Goal: Information Seeking & Learning: Learn about a topic

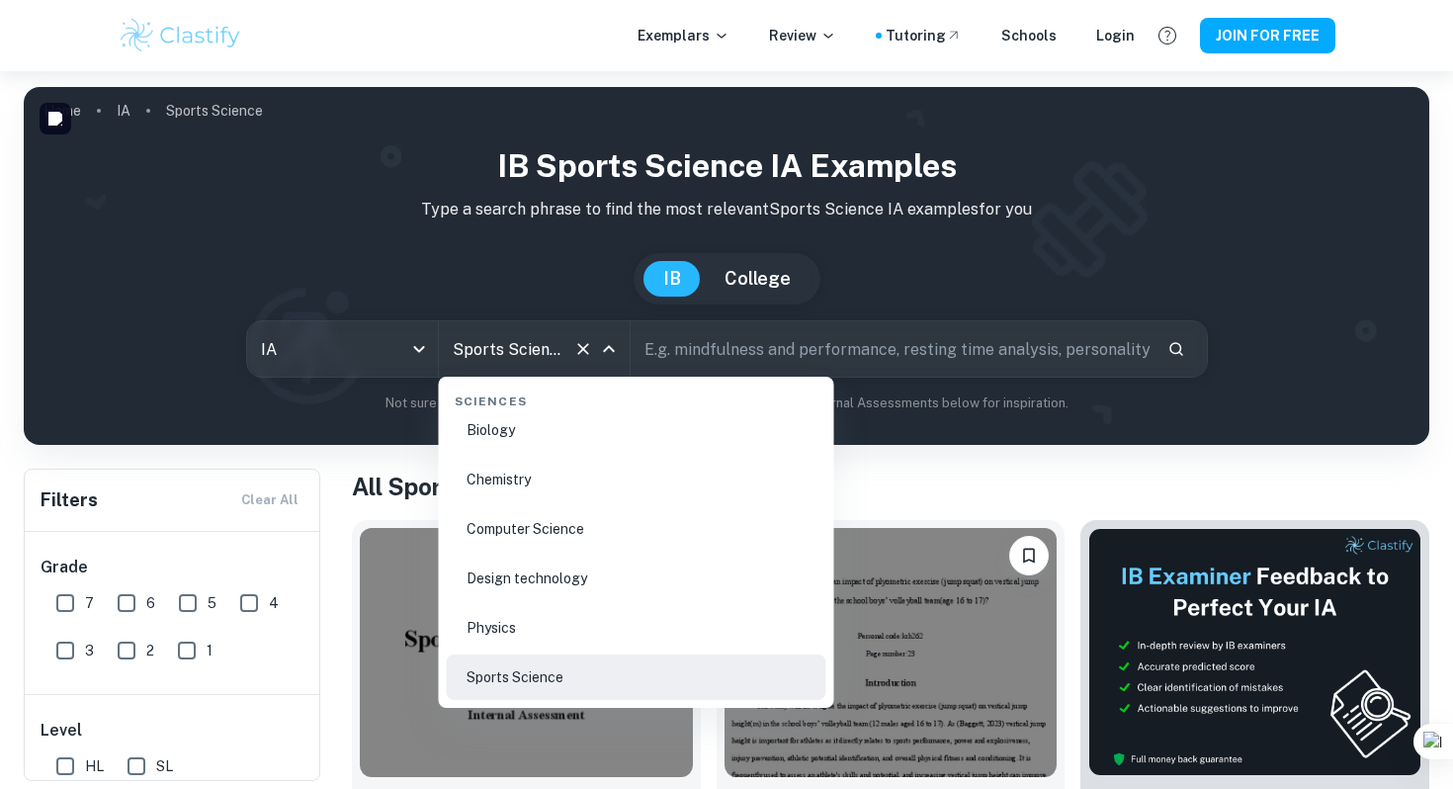
click at [481, 347] on input "Sports Science" at bounding box center [507, 349] width 118 height 38
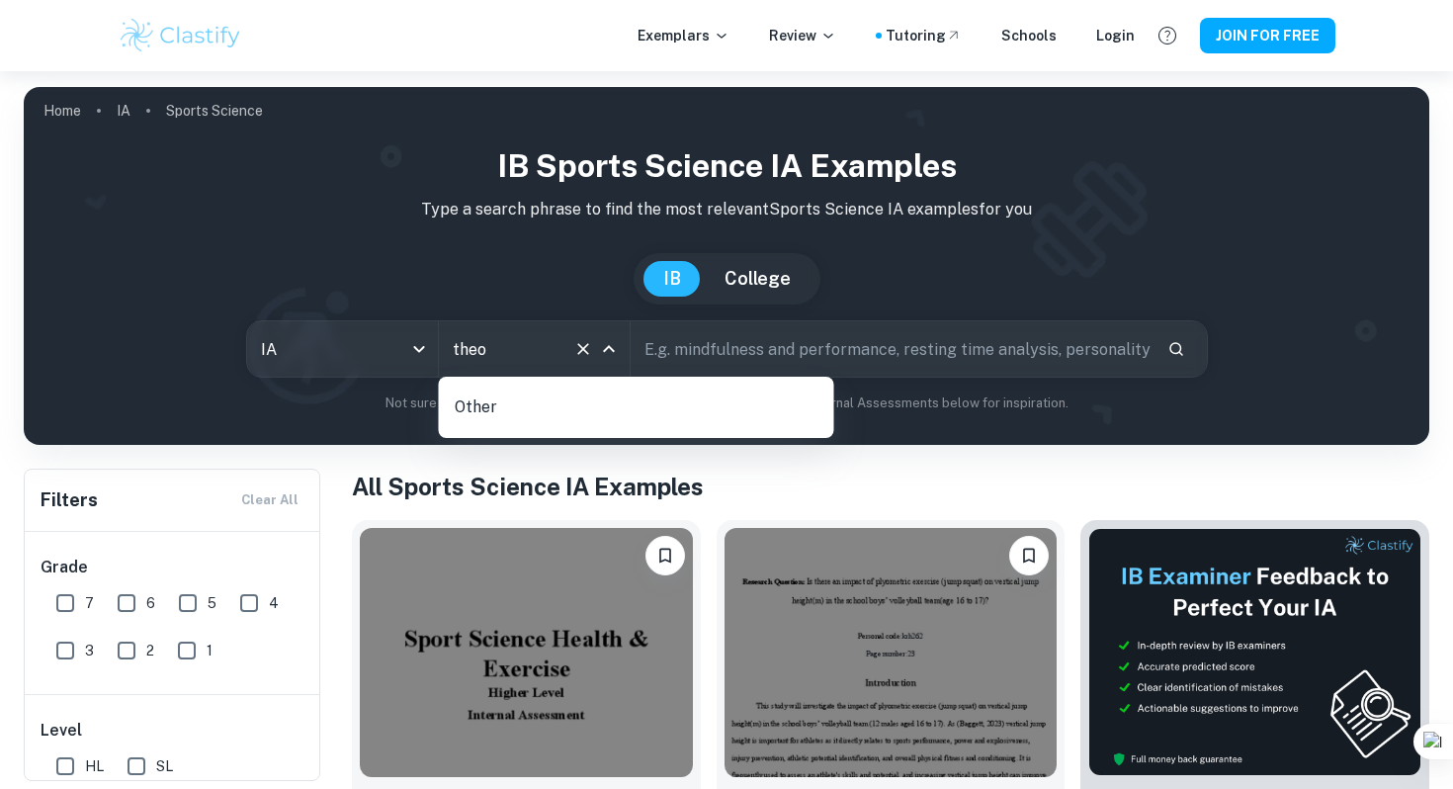
click at [542, 430] on div "Other" at bounding box center [636, 407] width 395 height 61
click at [505, 411] on p "Other" at bounding box center [644, 407] width 379 height 34
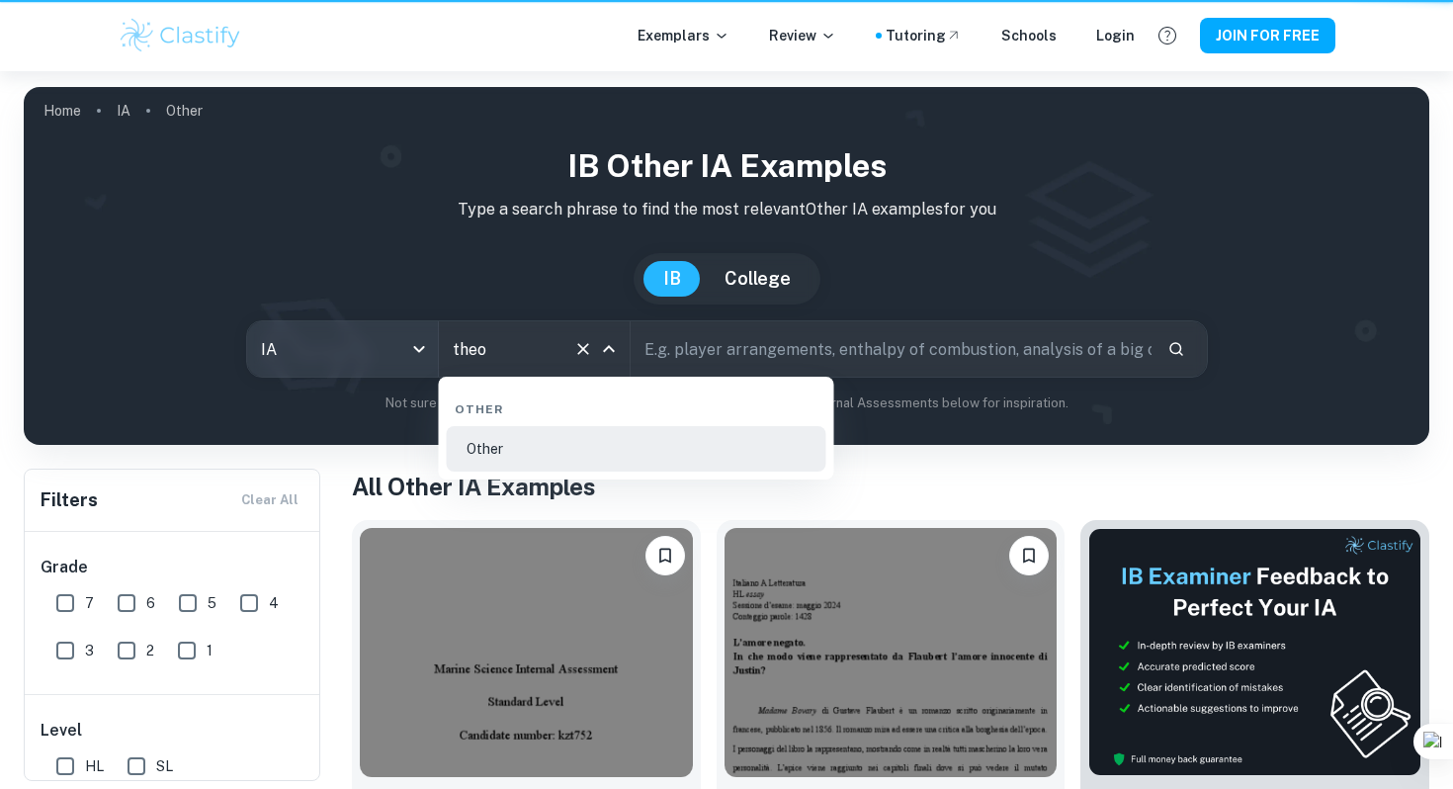
type input "Other"
click at [416, 348] on body "We value your privacy We use cookies to enhance your browsing experience, serve…" at bounding box center [726, 465] width 1453 height 789
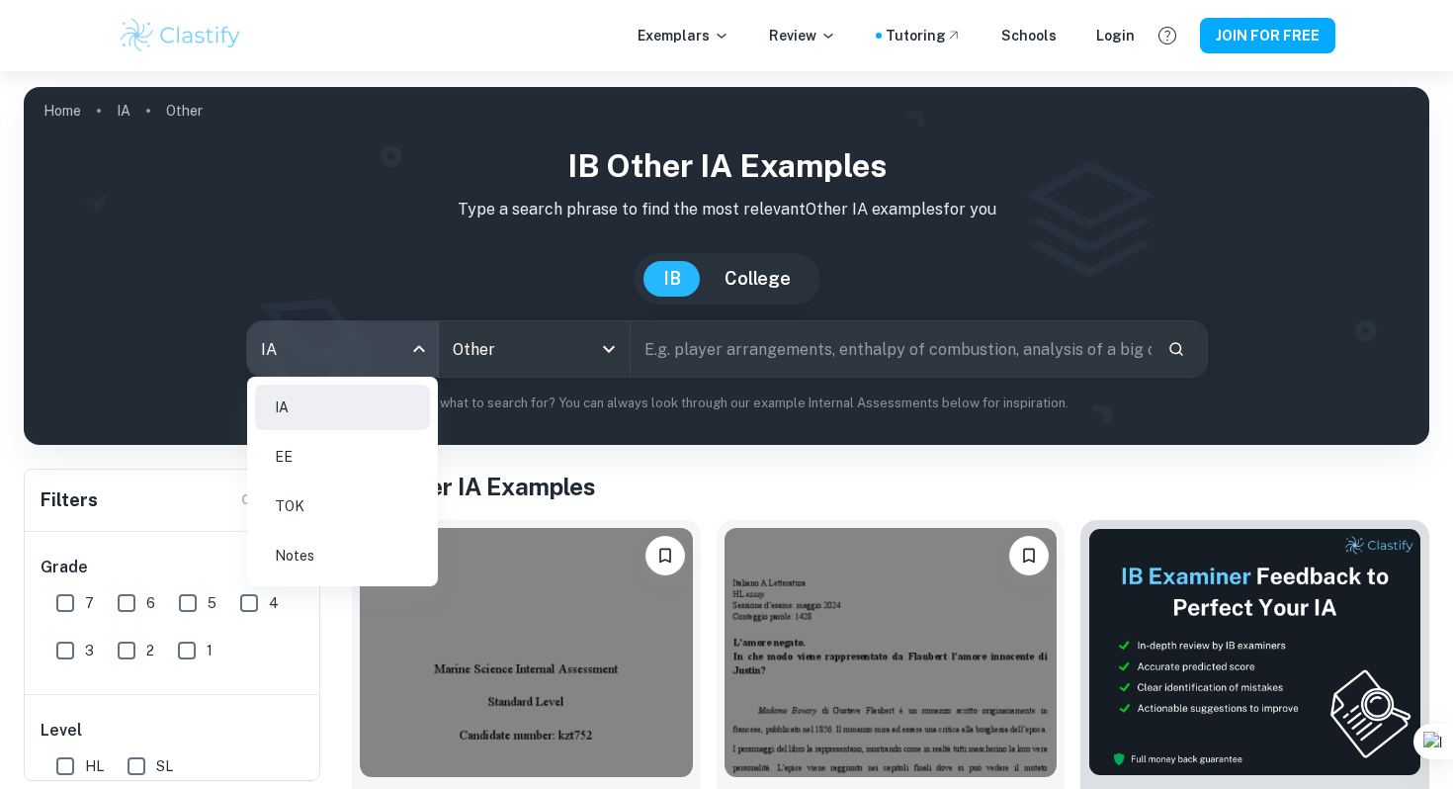
click at [357, 509] on li "TOK" at bounding box center [342, 505] width 175 height 45
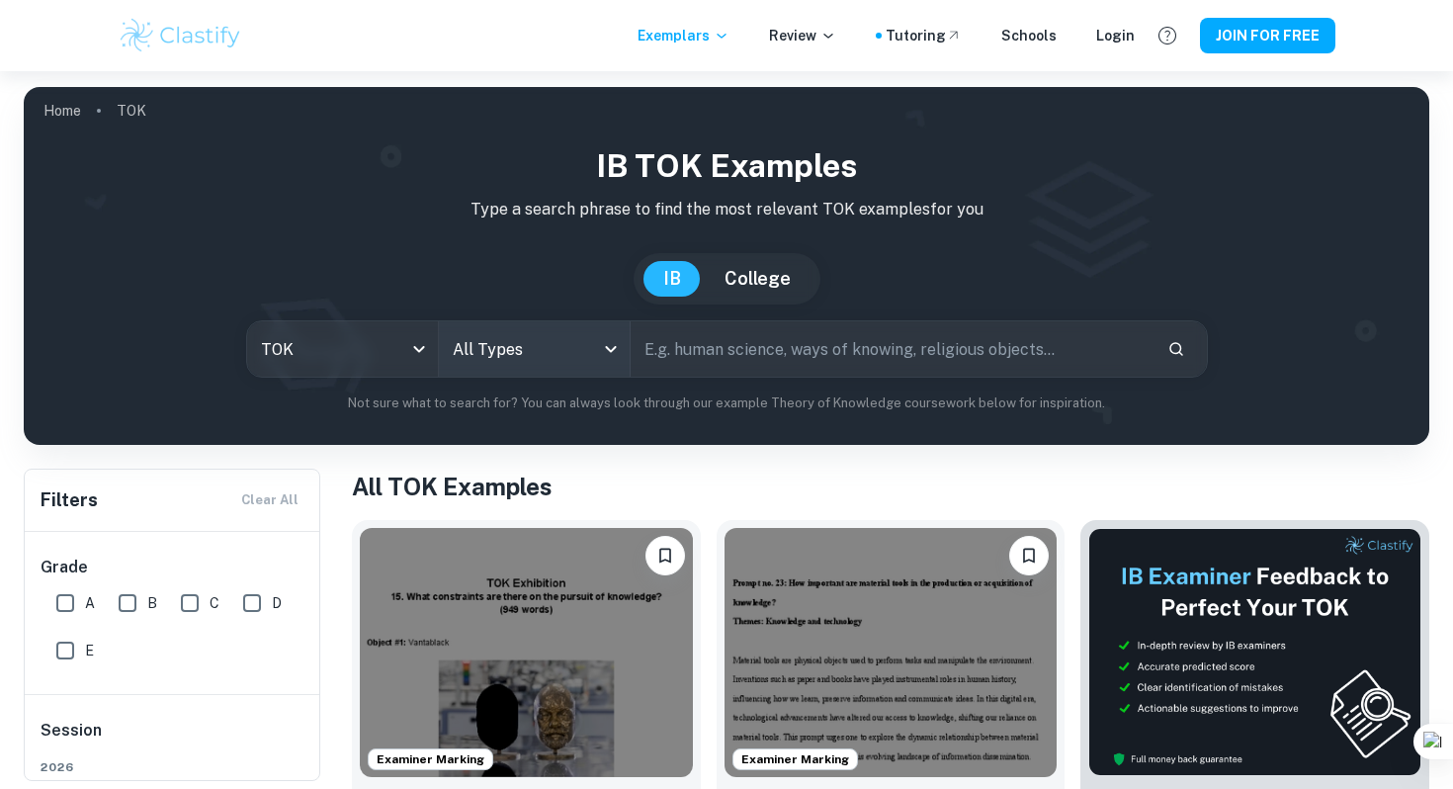
click at [480, 361] on body "We value your privacy We use cookies to enhance your browsing experience, serve…" at bounding box center [726, 465] width 1453 height 789
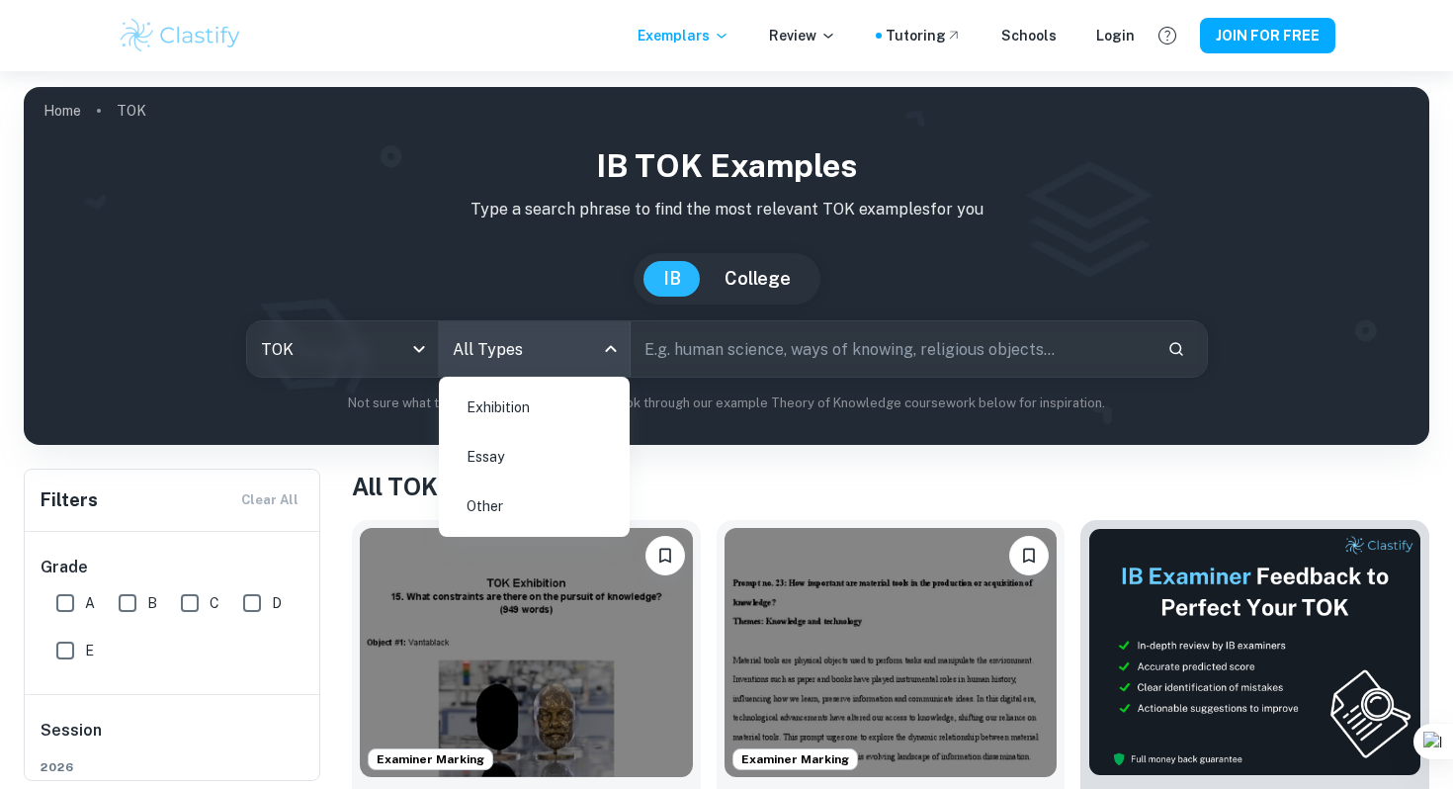
click at [519, 461] on li "Essay" at bounding box center [534, 456] width 175 height 45
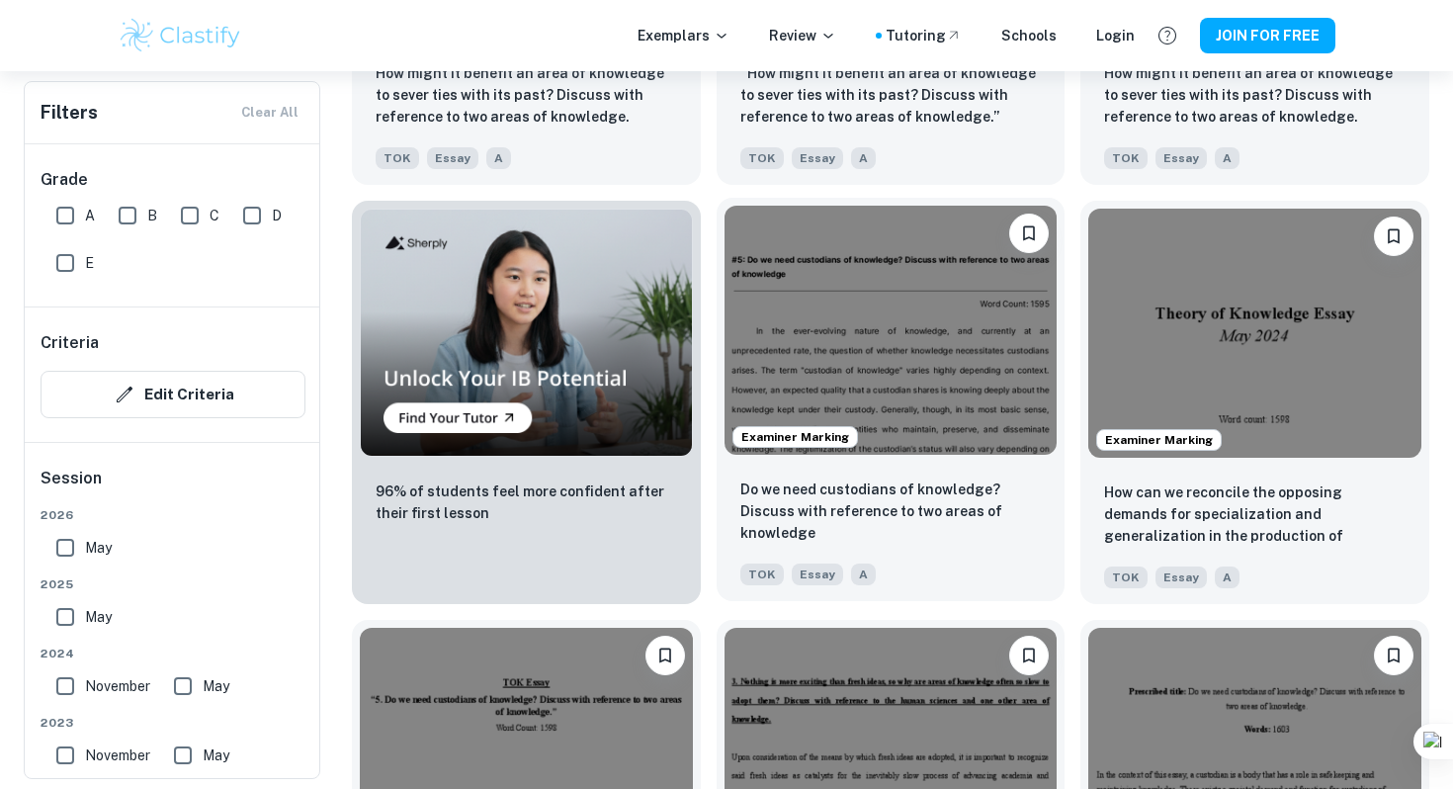
scroll to position [1371, 0]
